Goal: Download file/media

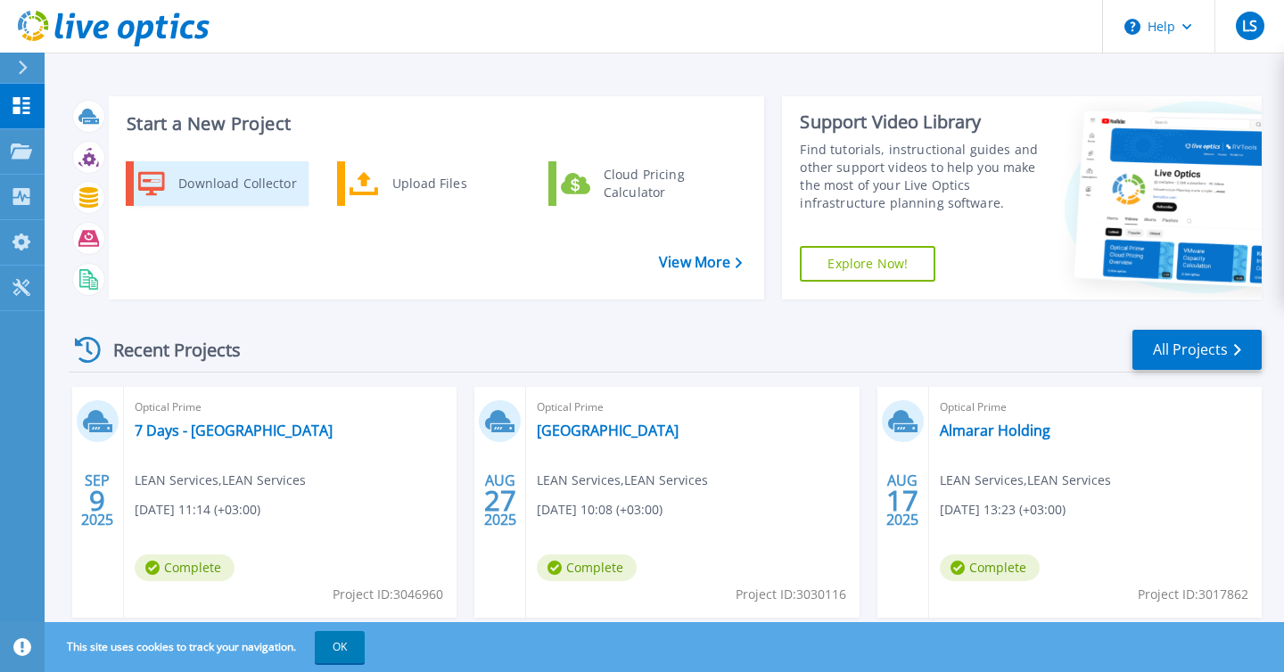
click at [199, 194] on div "Download Collector" at bounding box center [236, 184] width 135 height 36
